Goal: Information Seeking & Learning: Check status

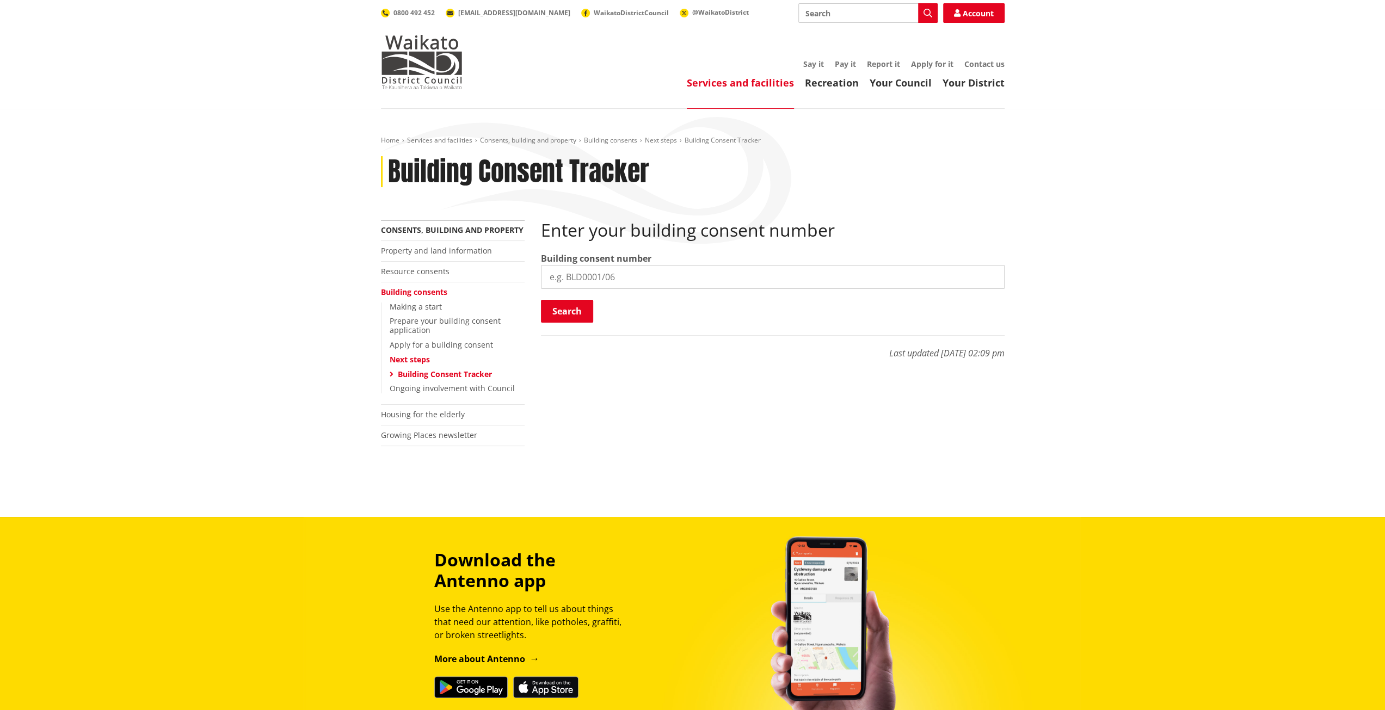
click at [633, 286] on input "search" at bounding box center [773, 277] width 464 height 24
paste input "BLD0177/26"
type input "BLD0177/26"
click at [570, 310] on button "Search" at bounding box center [567, 311] width 52 height 23
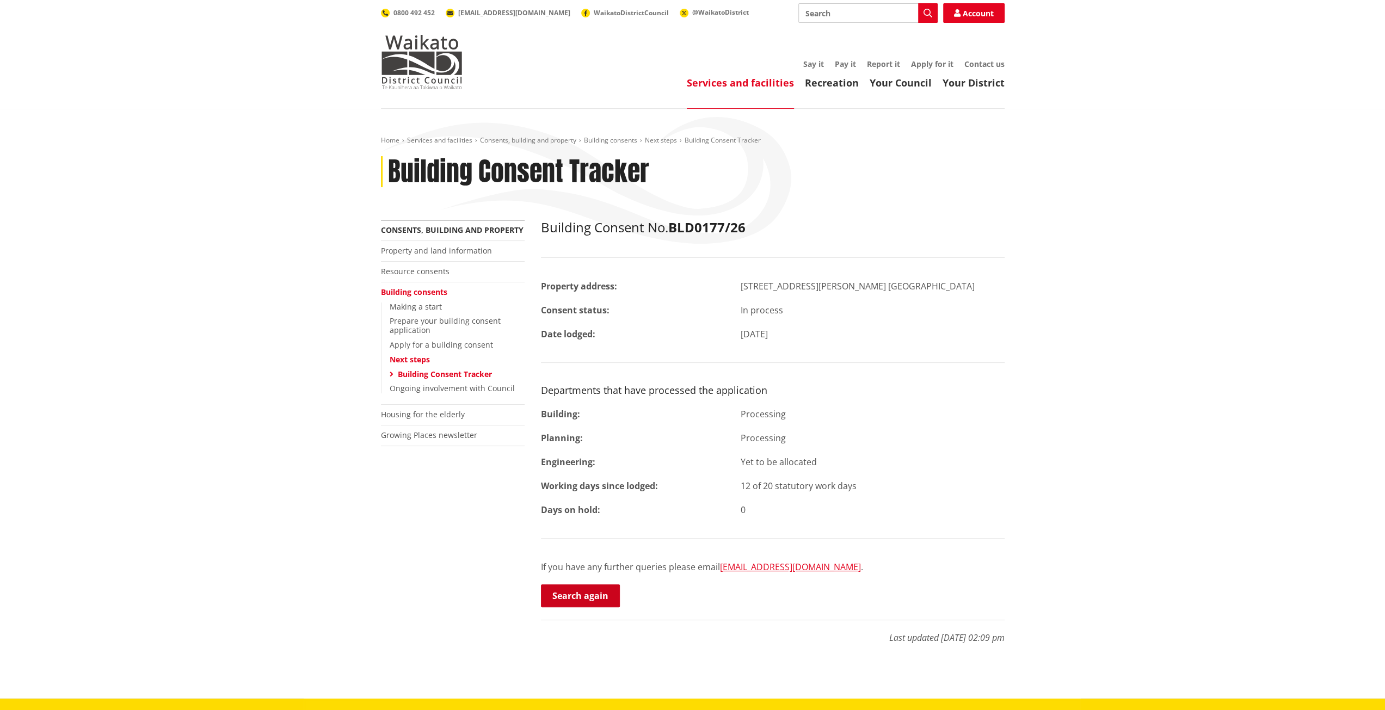
drag, startPoint x: 587, startPoint y: 596, endPoint x: 585, endPoint y: 589, distance: 6.7
click at [587, 596] on link "Search again" at bounding box center [580, 595] width 79 height 23
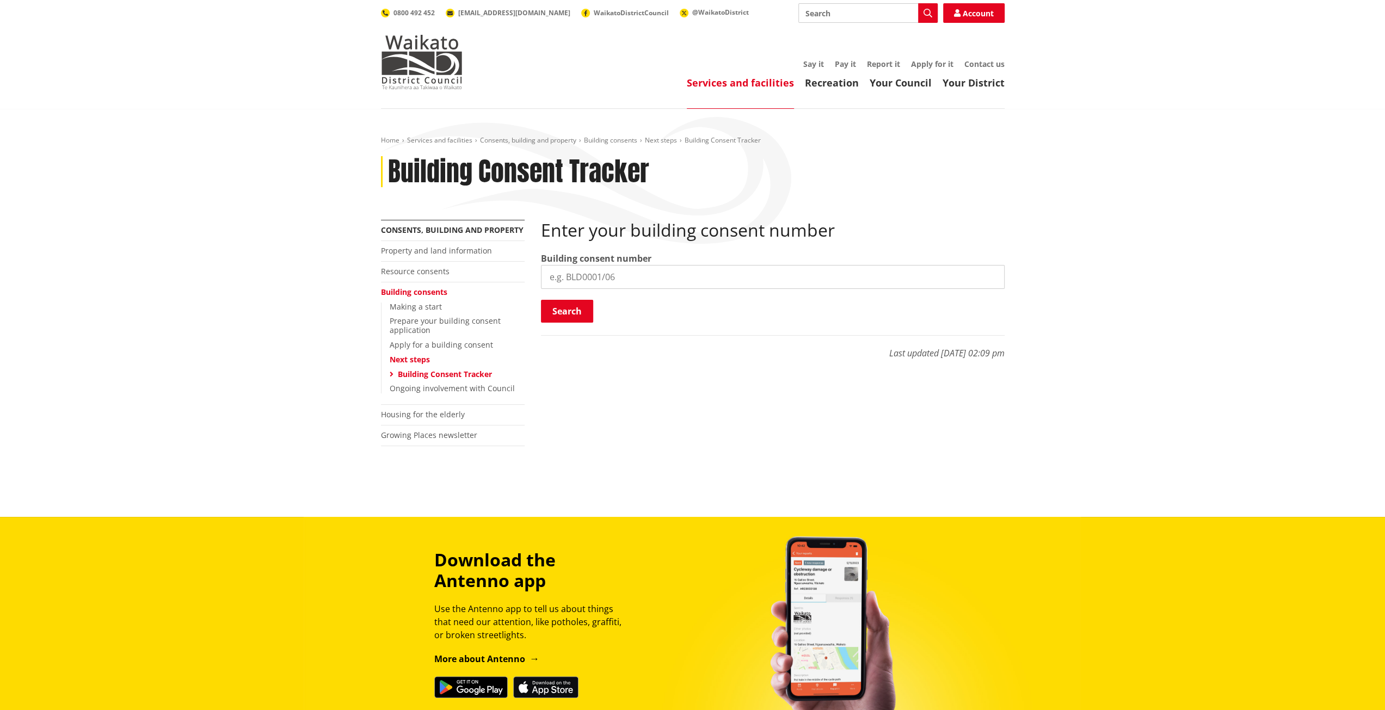
paste input "BLD1325/25"
type input "BLD1325/25"
click at [578, 309] on button "Search" at bounding box center [567, 311] width 52 height 23
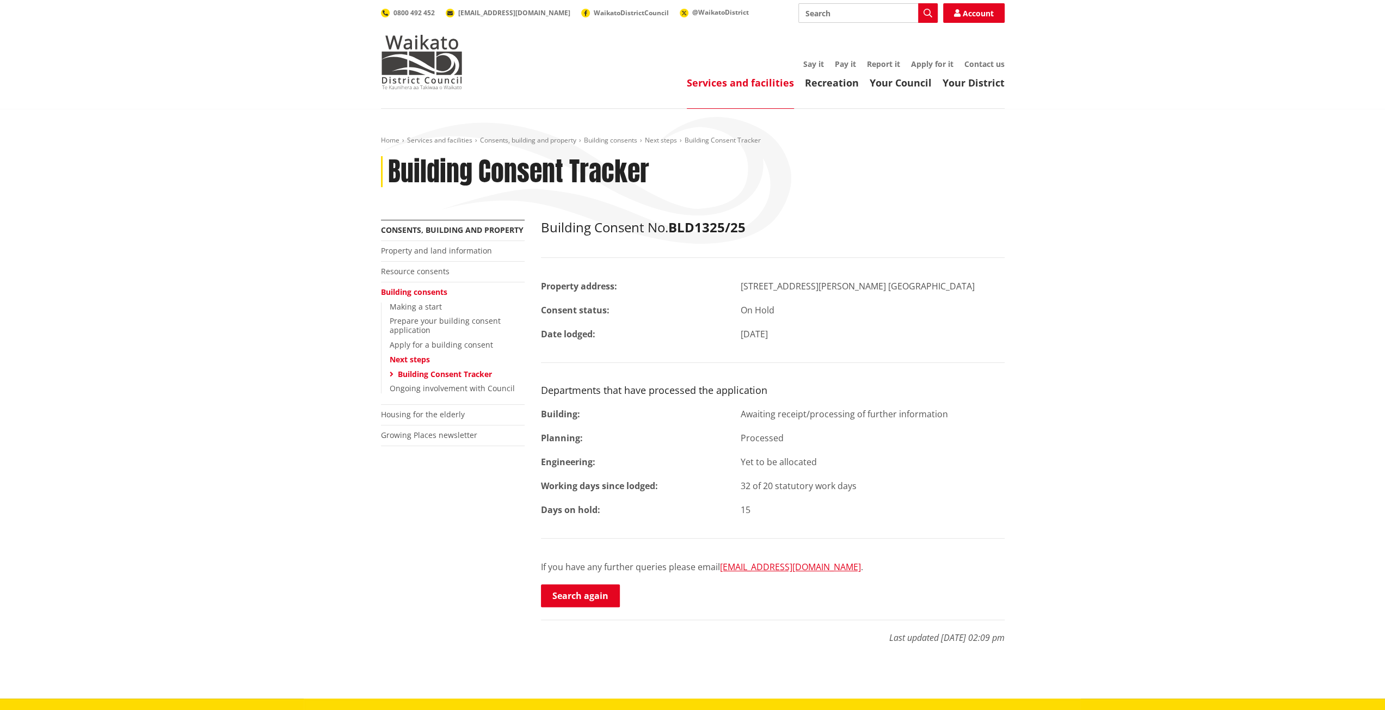
click at [647, 502] on div "Building Consent No. BLD1325/25 Property address: 26 Jackson Street NGARUAWAHIA…" at bounding box center [773, 414] width 464 height 388
click at [592, 592] on link "Search again" at bounding box center [580, 595] width 79 height 23
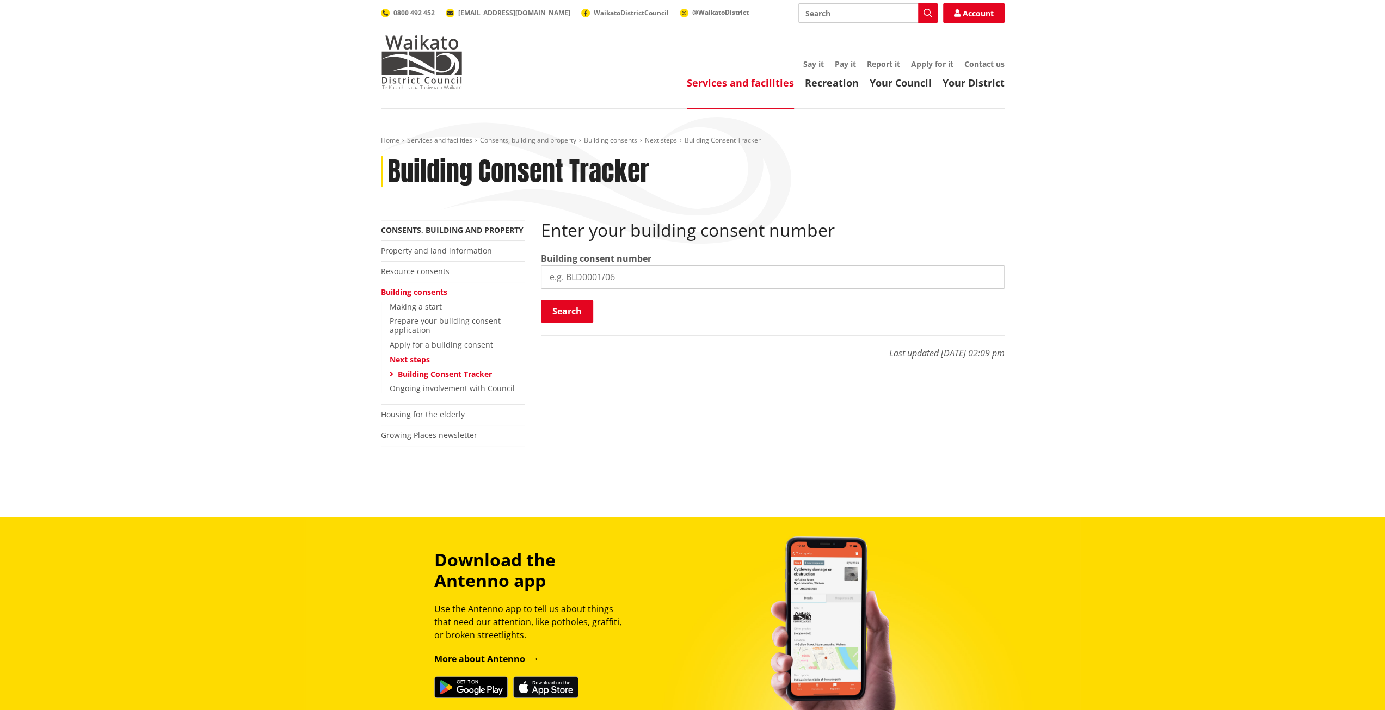
paste input "BLD0177/26"
type input "BLD0177/26"
click at [580, 311] on button "Search" at bounding box center [567, 311] width 52 height 23
